Goal: Check status: Check status

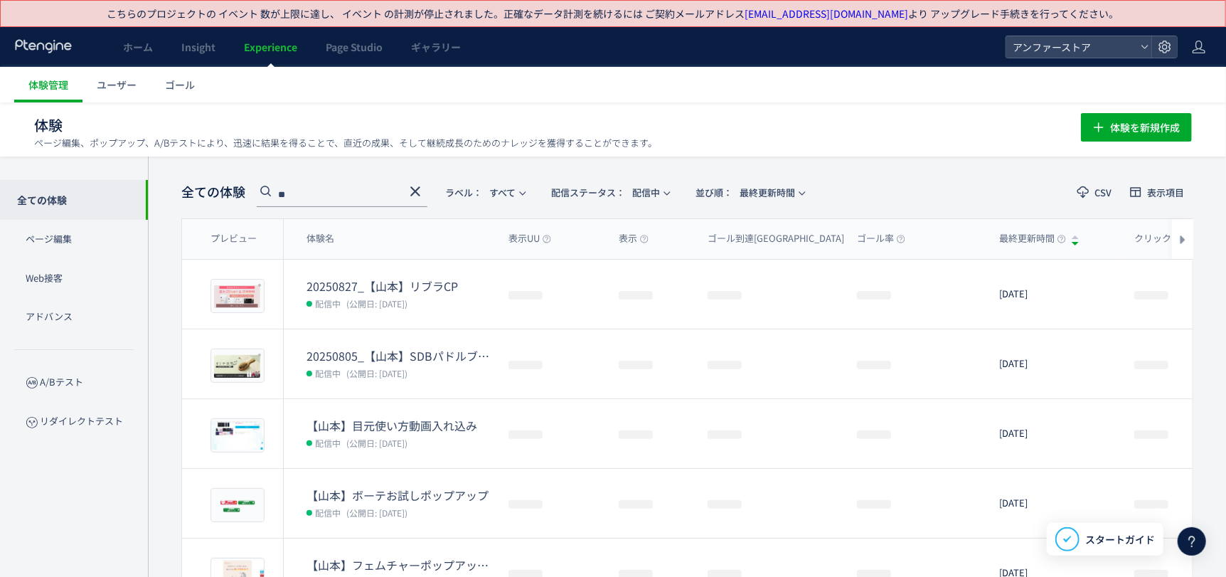
click at [888, 148] on div "体験 ページ編集、ポップアップ、A/Bテストにより、迅速に結果を得ることで、直近の成果、そして継続成長のためのナレッジを獲得することができます。 体験を新規作成" at bounding box center [613, 129] width 1226 height 54
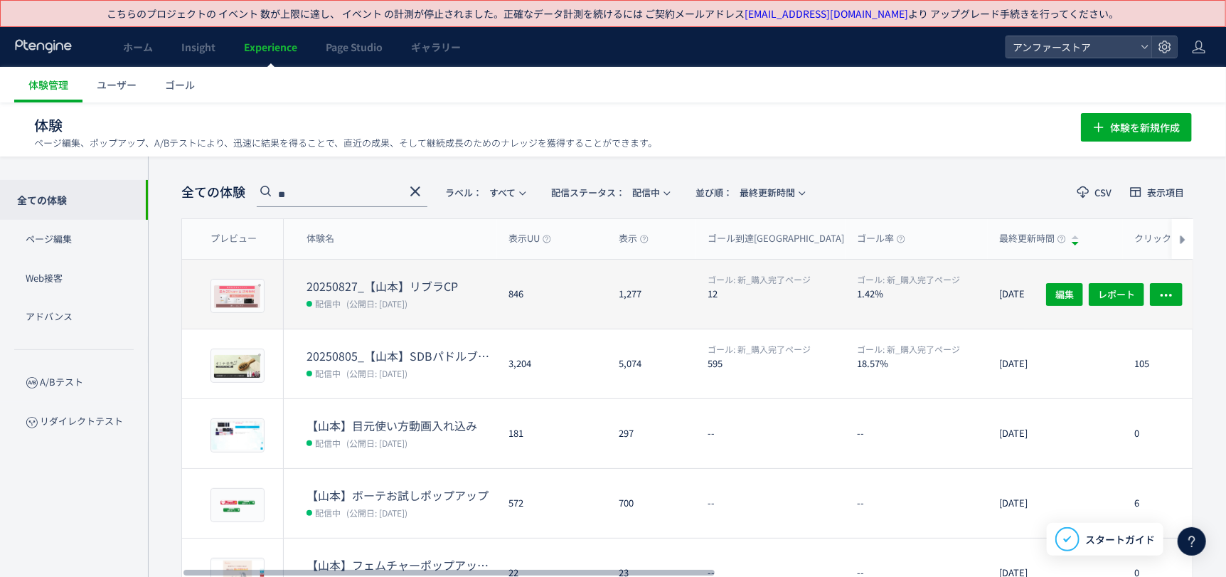
click at [679, 283] on div "1,277" at bounding box center [651, 294] width 89 height 69
click at [1131, 289] on span "レポート" at bounding box center [1116, 293] width 37 height 23
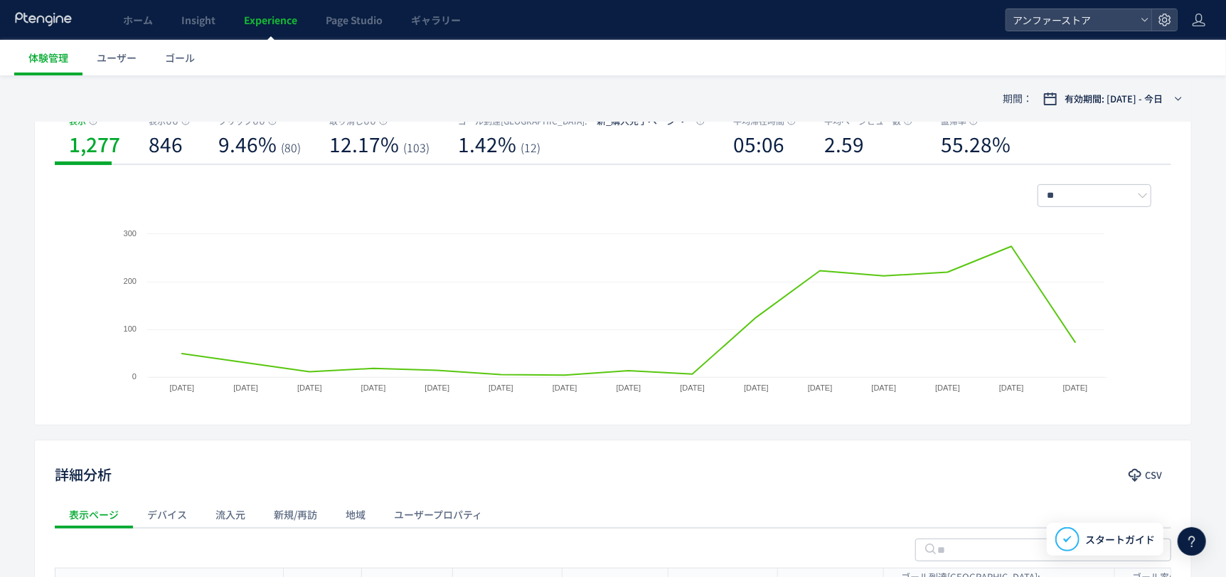
scroll to position [212, 0]
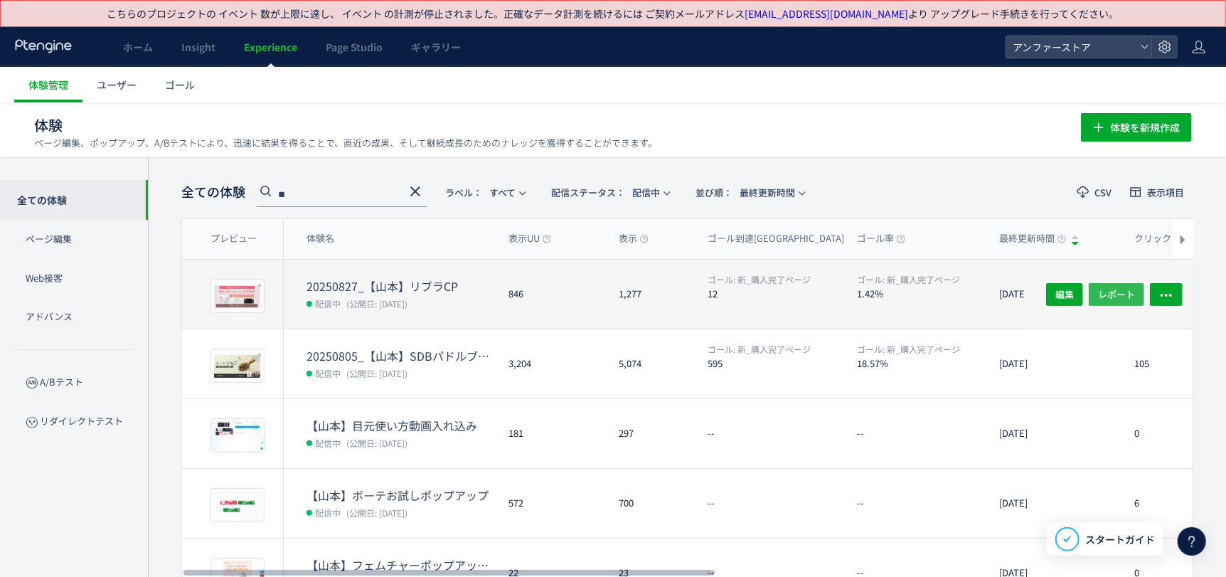
click at [1108, 297] on span "レポート" at bounding box center [1116, 293] width 37 height 23
